Goal: Task Accomplishment & Management: Manage account settings

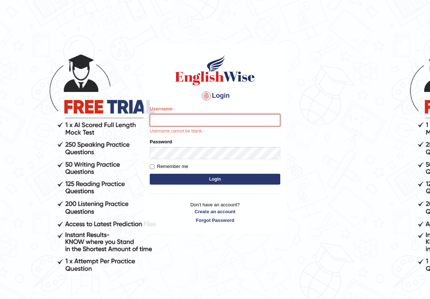
click at [186, 123] on input "Username" at bounding box center [215, 120] width 130 height 12
type input "puja_mt"
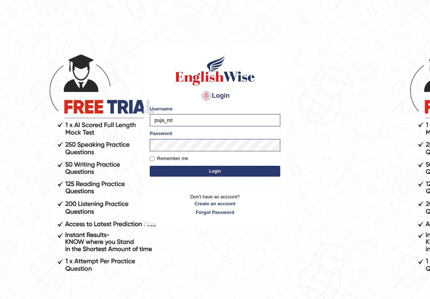
click at [208, 168] on button "Login" at bounding box center [215, 171] width 130 height 11
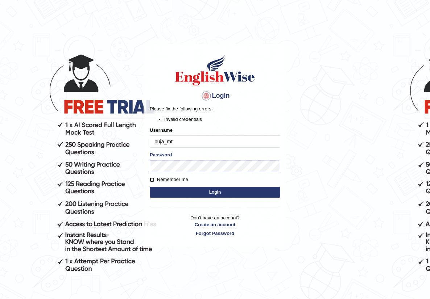
click at [152, 179] on input "Remember me" at bounding box center [152, 180] width 5 height 5
checkbox input "true"
click at [195, 194] on button "Login" at bounding box center [215, 192] width 130 height 11
click at [126, 162] on body "Login Please fix the following errors: Invalid credentials Username puja_mt Pas…" at bounding box center [215, 170] width 430 height 299
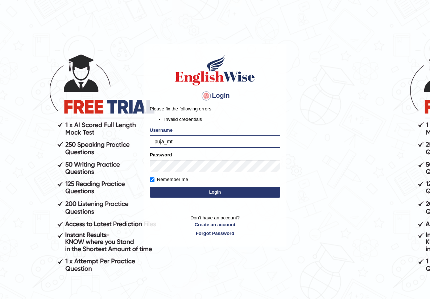
click at [175, 188] on button "Login" at bounding box center [215, 192] width 130 height 11
